Goal: Information Seeking & Learning: Learn about a topic

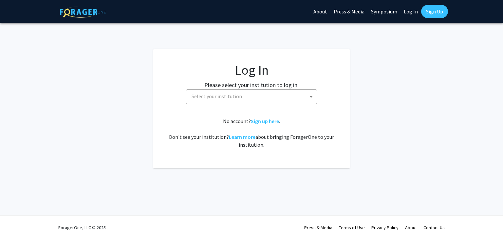
select select
click at [292, 96] on span "Select your institution" at bounding box center [253, 96] width 128 height 13
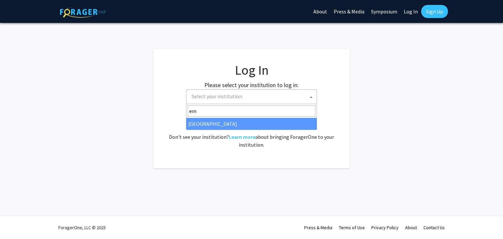
type input "em"
select select "12"
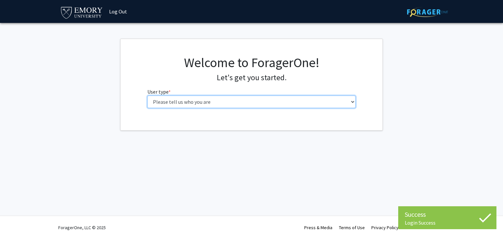
click at [206, 103] on select "Please tell us who you are Undergraduate Student Master's Student Doctoral Cand…" at bounding box center [251, 102] width 208 height 12
select select "1: undergrad"
click at [147, 96] on select "Please tell us who you are Undergraduate Student Master's Student Doctoral Cand…" at bounding box center [251, 102] width 208 height 12
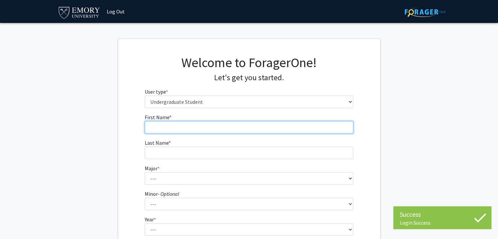
click at [208, 125] on input "First Name * required" at bounding box center [249, 127] width 208 height 12
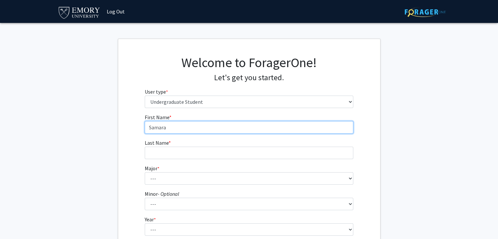
type input "Samara"
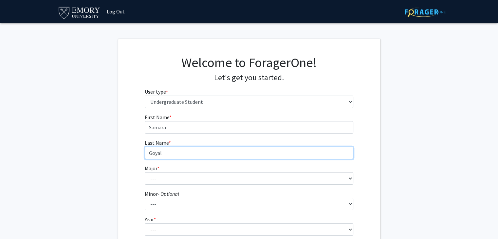
type input "Goyal"
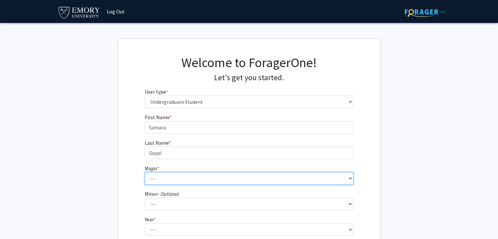
click at [152, 181] on select "--- Accounting African American Studies African Studies American Studies Analyt…" at bounding box center [249, 178] width 208 height 12
select select "56: 1016"
click at [145, 172] on select "--- Accounting African American Studies African Studies American Studies Analyt…" at bounding box center [249, 178] width 208 height 12
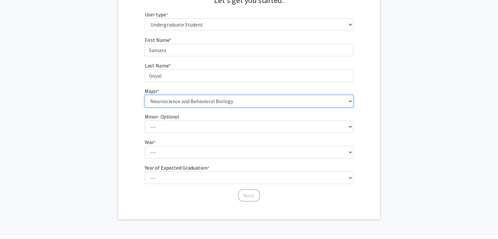
scroll to position [95, 0]
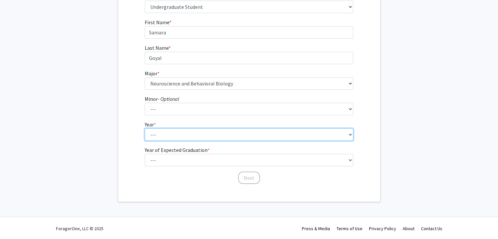
click at [346, 137] on select "--- First-year Sophomore Junior Senior Postbaccalaureate Certificate" at bounding box center [249, 134] width 208 height 12
select select "2: sophomore"
click at [145, 128] on select "--- First-year Sophomore Junior Senior Postbaccalaureate Certificate" at bounding box center [249, 134] width 208 height 12
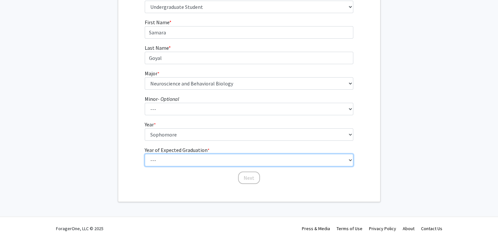
click at [312, 159] on select "--- 2025 2026 2027 2028 2029 2030 2031 2032 2033 2034" at bounding box center [249, 160] width 208 height 12
select select "4: 2028"
click at [145, 154] on select "--- 2025 2026 2027 2028 2029 2030 2031 2032 2033 2034" at bounding box center [249, 160] width 208 height 12
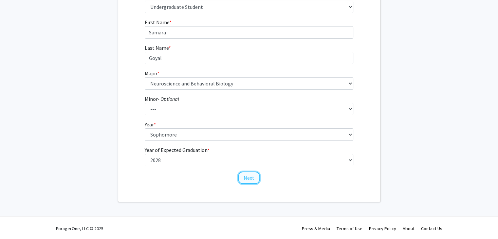
click at [252, 177] on button "Next" at bounding box center [249, 177] width 22 height 12
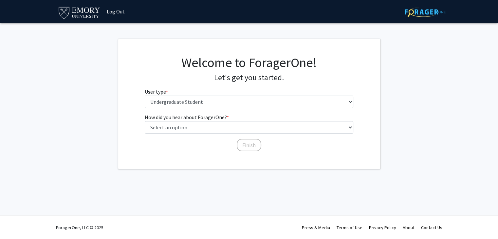
scroll to position [0, 0]
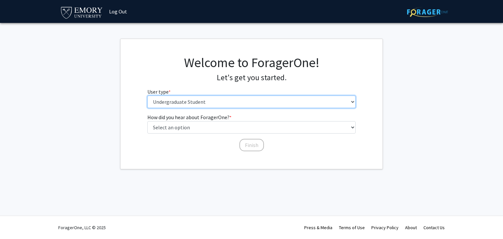
click at [218, 100] on select "Please tell us who you are Undergraduate Student Master's Student Doctoral Cand…" at bounding box center [251, 102] width 208 height 12
click at [147, 96] on select "Please tell us who you are Undergraduate Student Master's Student Doctoral Cand…" at bounding box center [251, 102] width 208 height 12
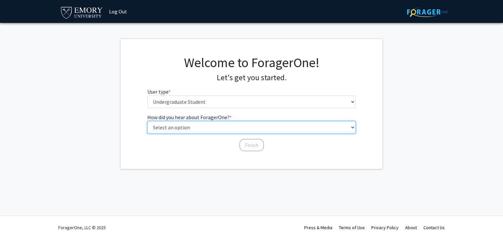
click at [224, 132] on select "Select an option Peer/student recommendation Faculty/staff recommendation Unive…" at bounding box center [251, 127] width 208 height 12
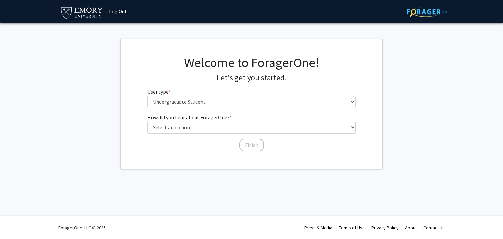
click at [204, 205] on div "Skip navigation Log Out Complete your profile × To continue, you need to make s…" at bounding box center [251, 119] width 503 height 239
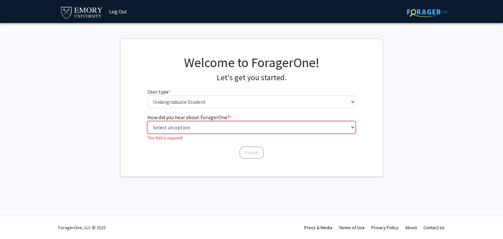
click at [242, 130] on select "Select an option Peer/student recommendation Faculty/staff recommendation Unive…" at bounding box center [251, 127] width 208 height 12
select select "3: university_website"
click at [147, 121] on select "Select an option Peer/student recommendation Faculty/staff recommendation Unive…" at bounding box center [251, 127] width 208 height 12
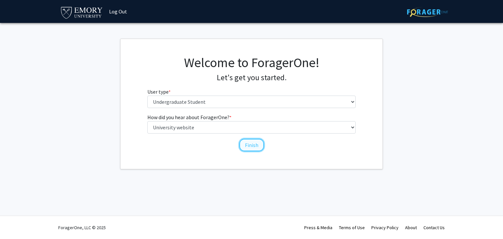
click at [253, 143] on button "Finish" at bounding box center [251, 145] width 25 height 12
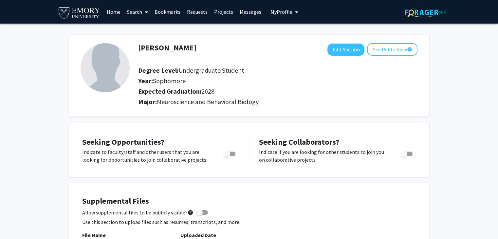
click at [115, 13] on link "Home" at bounding box center [113, 11] width 20 height 23
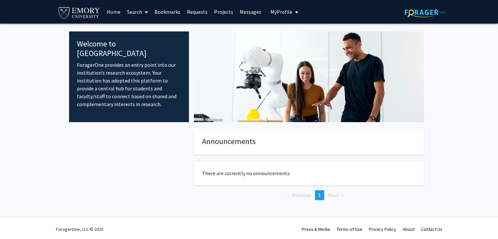
click at [109, 13] on link "Home" at bounding box center [113, 11] width 20 height 23
click at [146, 13] on icon at bounding box center [146, 11] width 3 height 5
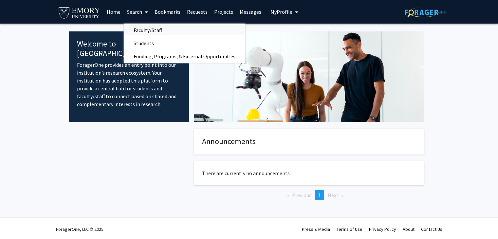
click at [151, 27] on span "Faculty/Staff" at bounding box center [148, 30] width 48 height 13
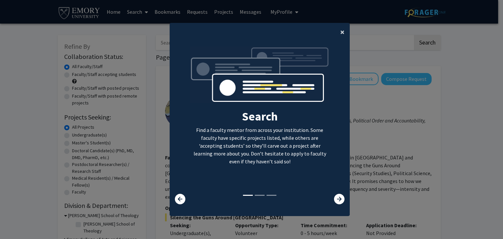
click at [343, 29] on button "×" at bounding box center [342, 32] width 15 height 18
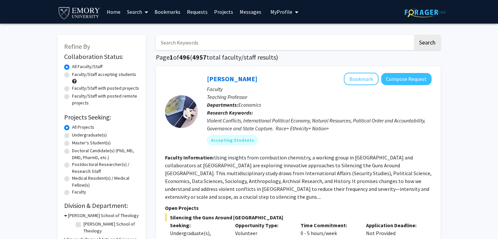
drag, startPoint x: 472, startPoint y: 67, endPoint x: 477, endPoint y: 71, distance: 6.5
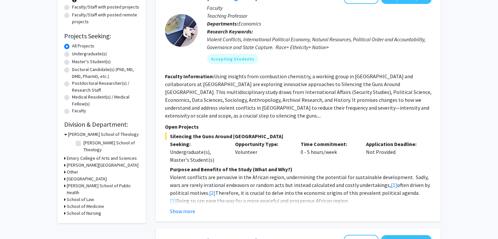
scroll to position [84, 0]
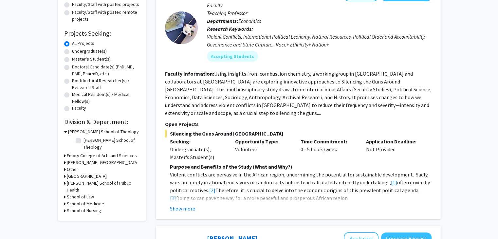
click at [90, 48] on label "Undergraduate(s)" at bounding box center [89, 51] width 35 height 7
click at [76, 48] on input "Undergraduate(s)" at bounding box center [74, 50] width 4 height 4
radio input "true"
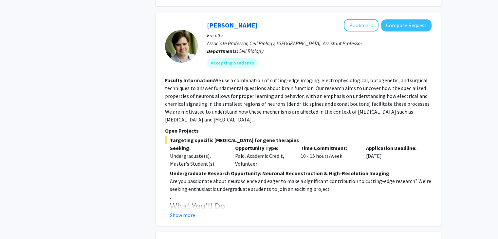
scroll to position [295, 0]
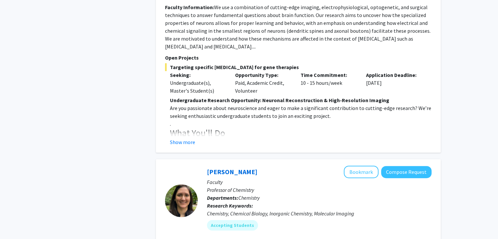
scroll to position [389, 0]
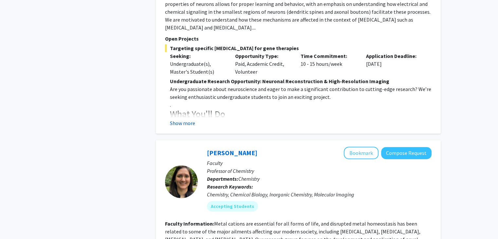
click at [181, 119] on button "Show more" at bounding box center [182, 123] width 25 height 8
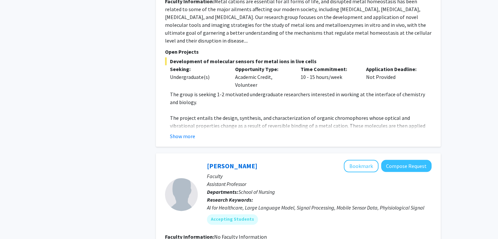
scroll to position [744, 0]
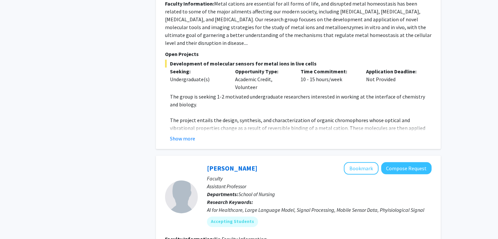
click at [411, 115] on fg-read-more "The group is seeking 1-2 motivated undergraduate researchers interested in work…" at bounding box center [298, 118] width 266 height 50
click at [190, 127] on div "Daniela Buccella Bookmark Compose Request Faculty Professor of Chemistry Depart…" at bounding box center [298, 34] width 285 height 229
click at [190, 134] on button "Show more" at bounding box center [182, 138] width 25 height 8
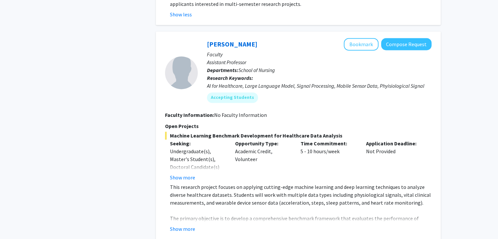
scroll to position [961, 0]
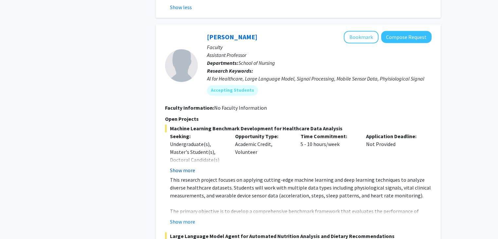
click at [188, 166] on button "Show more" at bounding box center [182, 170] width 25 height 8
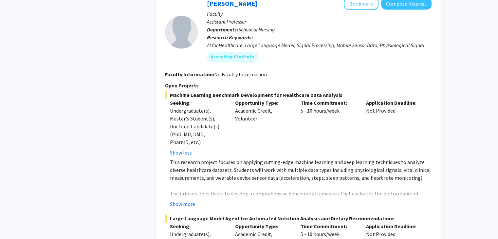
scroll to position [997, 0]
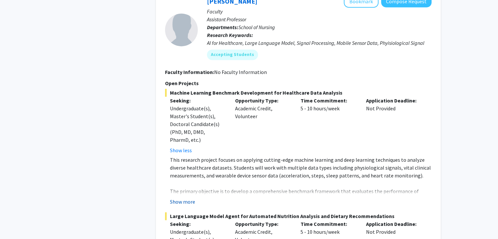
click at [182, 198] on button "Show more" at bounding box center [182, 202] width 25 height 8
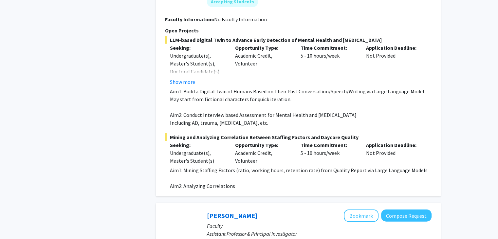
scroll to position [1670, 0]
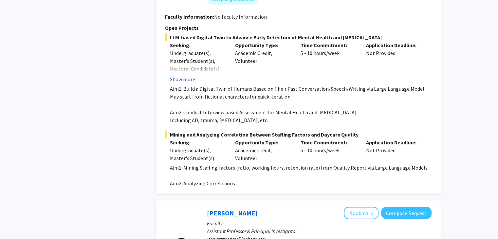
click at [192, 75] on button "Show more" at bounding box center [182, 79] width 25 height 8
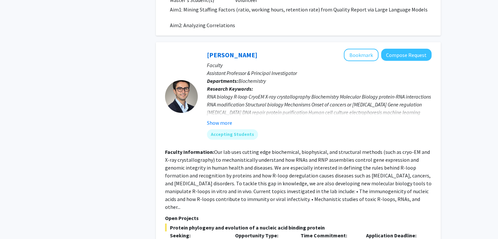
scroll to position [1949, 0]
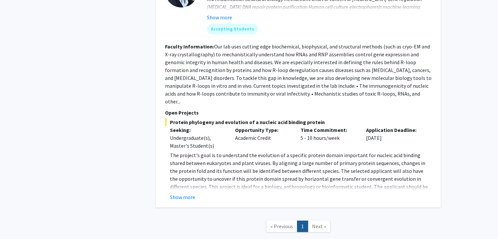
click at [397, 193] on div "Show more" at bounding box center [300, 197] width 261 height 8
click at [176, 193] on button "Show more" at bounding box center [182, 197] width 25 height 8
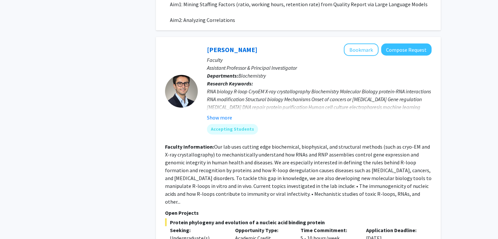
scroll to position [1851, 0]
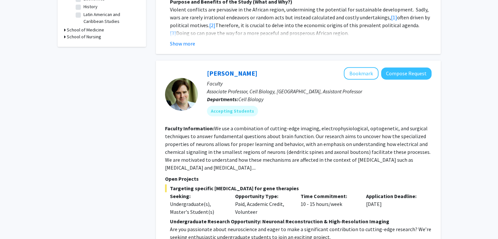
scroll to position [281, 0]
